Goal: Task Accomplishment & Management: Manage account settings

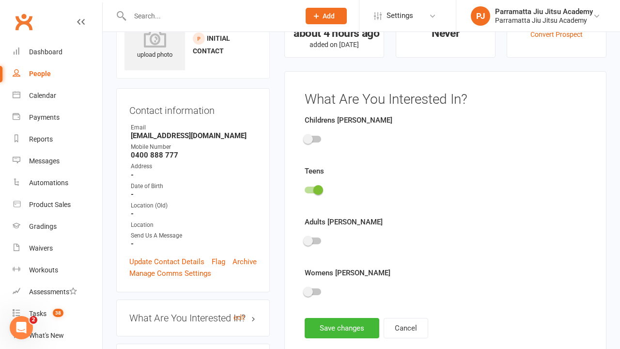
scroll to position [67, 0]
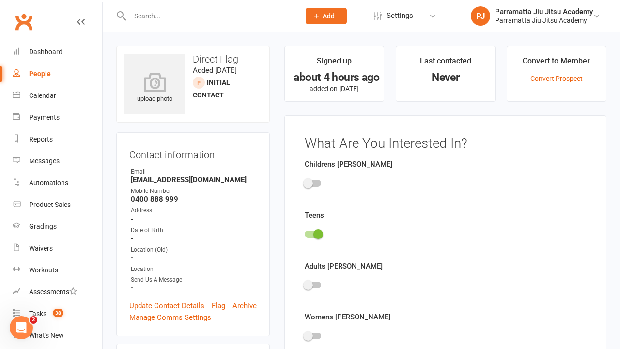
scroll to position [67, 0]
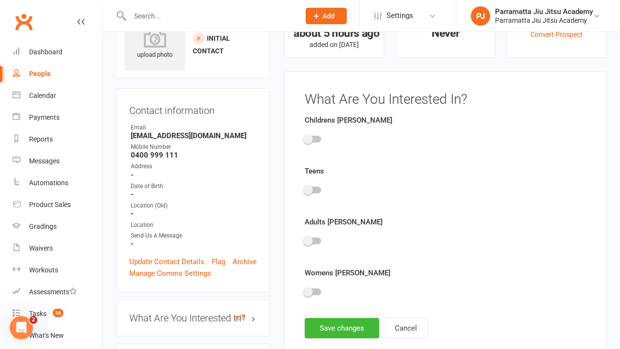
scroll to position [67, 0]
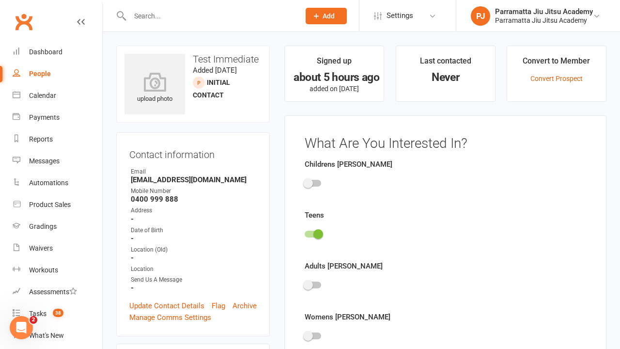
scroll to position [67, 0]
